Goal: Task Accomplishment & Management: Use online tool/utility

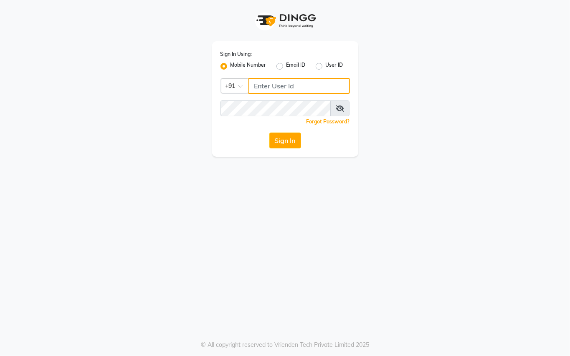
click at [279, 87] on input "Username" at bounding box center [298, 86] width 101 height 16
type input "76269672781"
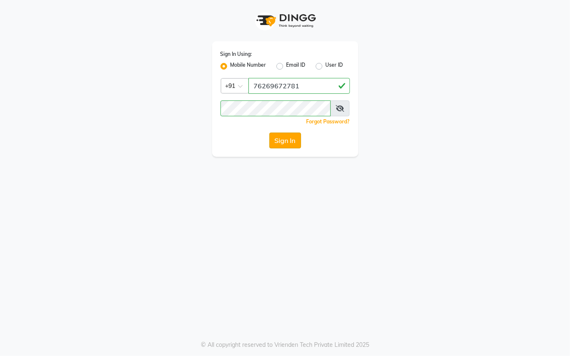
click at [273, 139] on button "Sign In" at bounding box center [285, 141] width 32 height 16
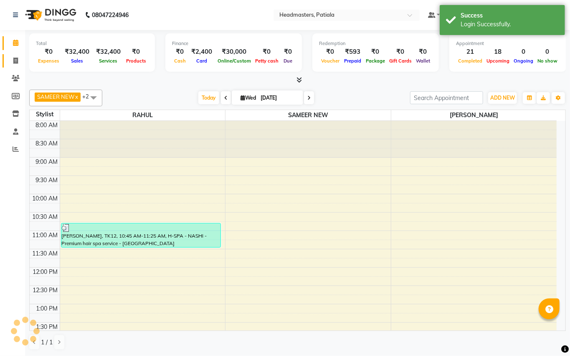
click at [16, 62] on icon at bounding box center [15, 61] width 5 height 6
select select "service"
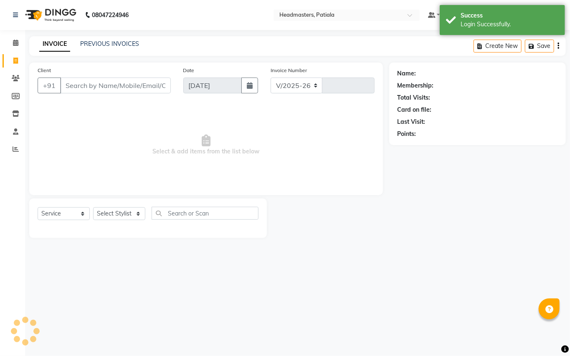
select select "6602"
type input "6227"
